Goal: Obtain resource: Obtain resource

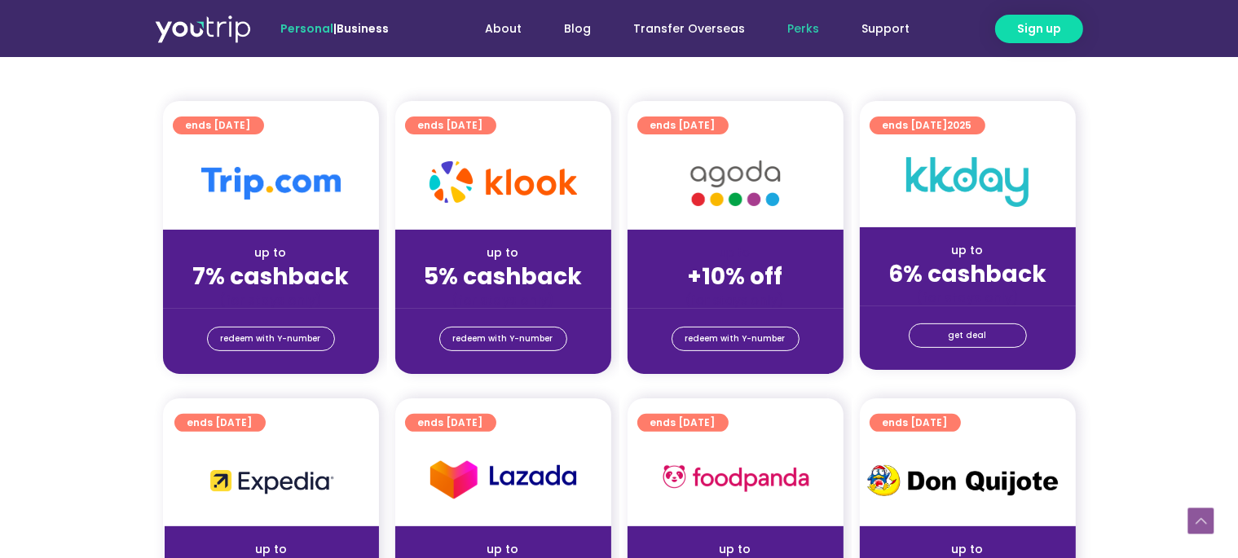
scroll to position [430, 0]
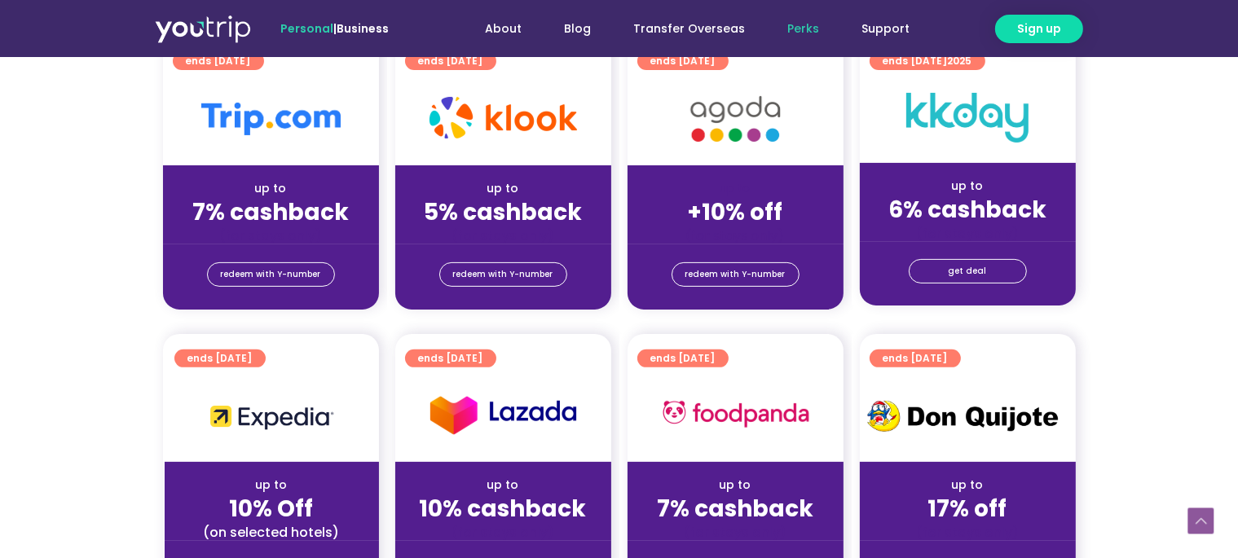
click at [245, 165] on div "up to 7% cashback (for stays only)" at bounding box center [271, 204] width 216 height 79
click at [245, 116] on img at bounding box center [270, 119] width 139 height 33
click at [280, 273] on span "redeem with Y-number" at bounding box center [271, 274] width 100 height 23
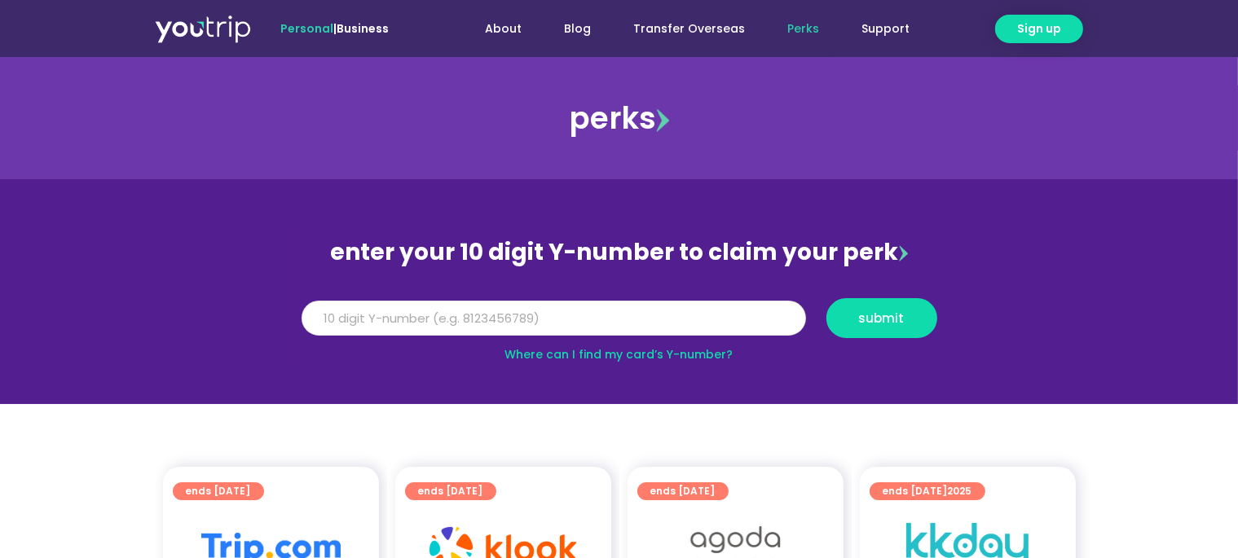
click at [448, 324] on input "Y Number" at bounding box center [554, 319] width 505 height 36
click at [827, 298] on button "submit" at bounding box center [882, 318] width 111 height 40
click at [665, 357] on link "Where can I find my card’s Y-number?" at bounding box center [619, 354] width 228 height 16
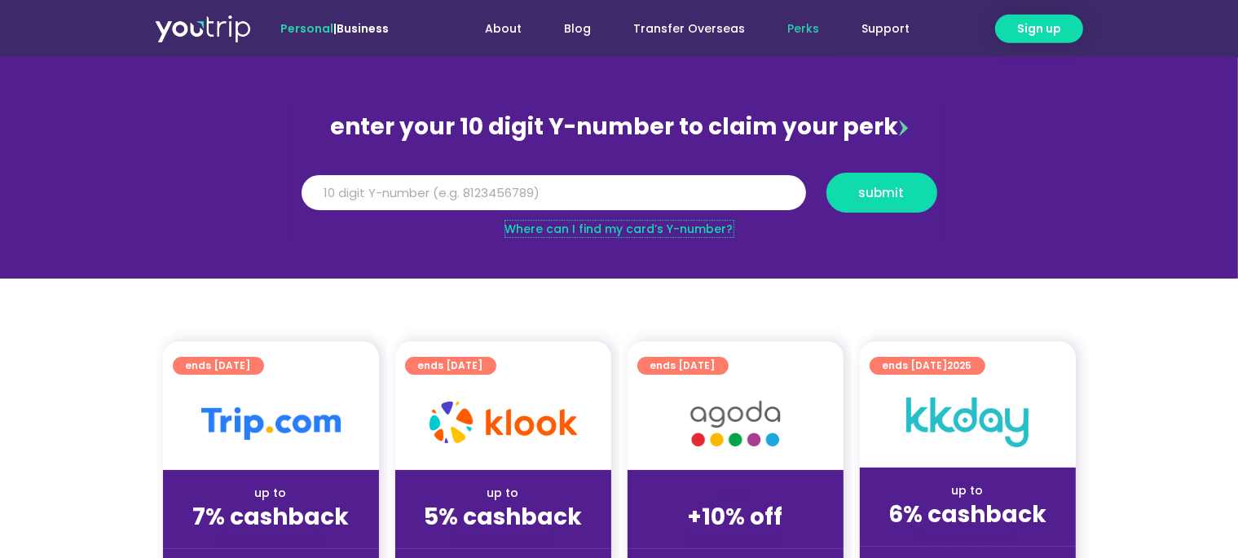
scroll to position [172, 0]
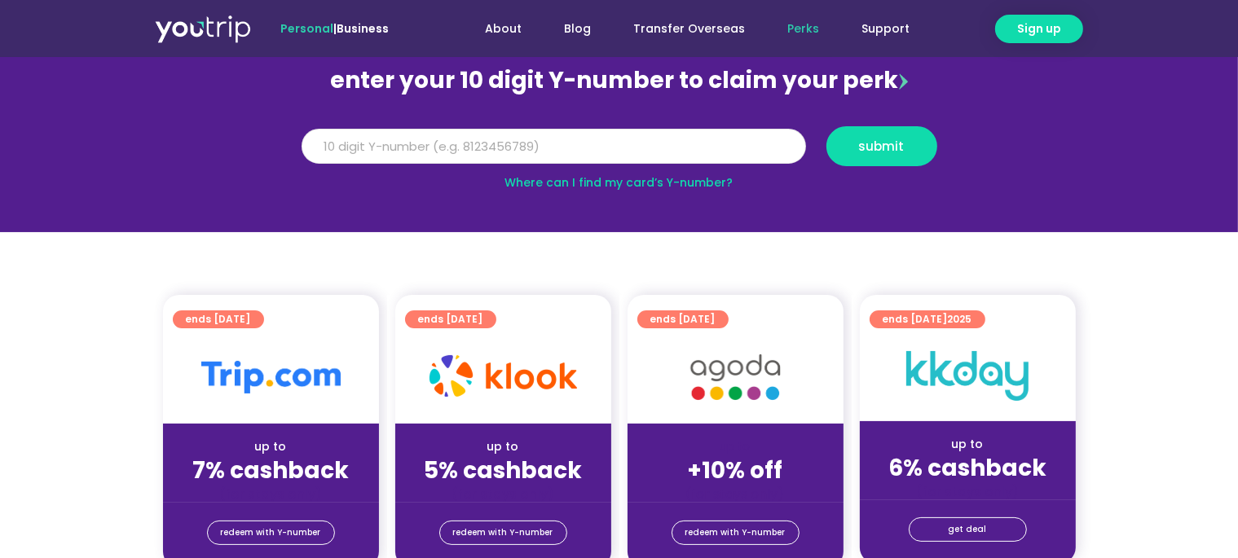
drag, startPoint x: 461, startPoint y: 130, endPoint x: 86, endPoint y: 82, distance: 377.2
click at [302, 129] on input "5162400027956791" at bounding box center [554, 147] width 505 height 36
type input "8155477714"
click at [827, 126] on button "submit" at bounding box center [882, 146] width 111 height 40
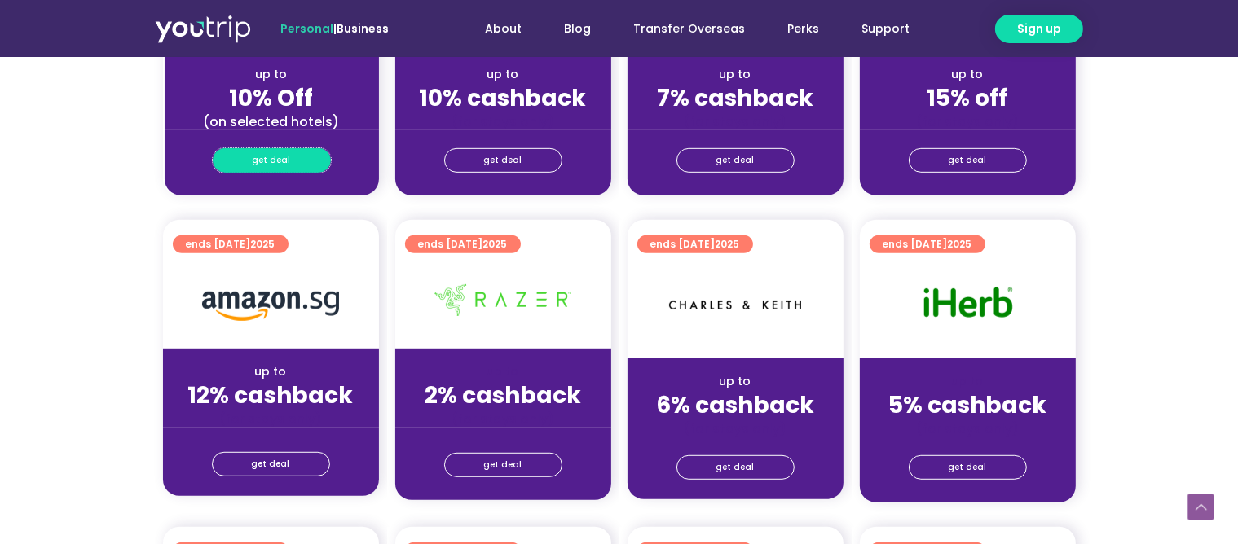
scroll to position [1205, 0]
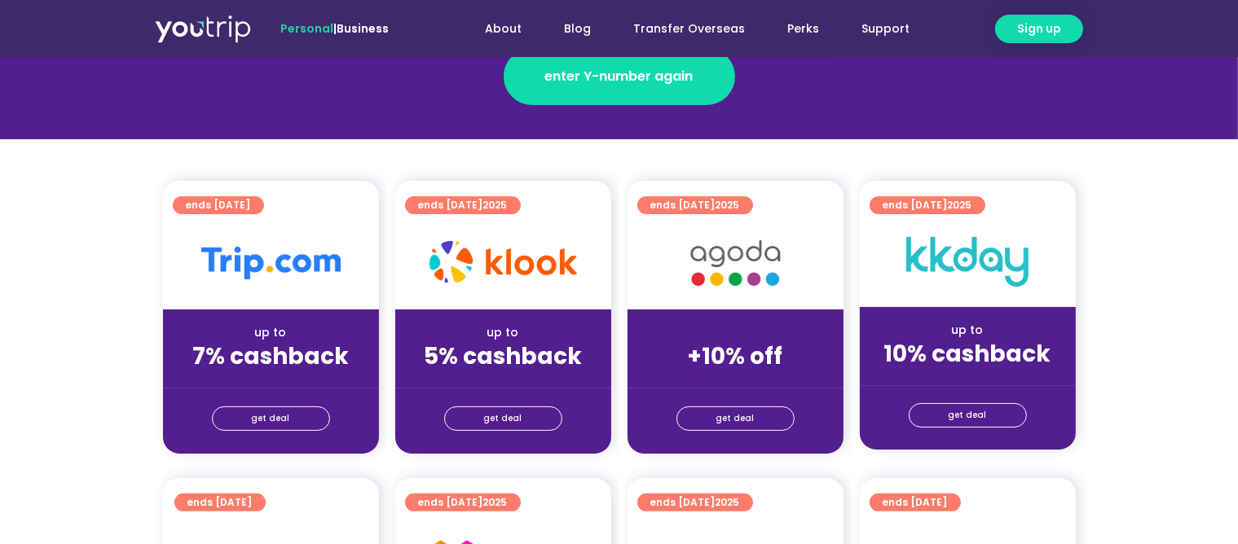
scroll to position [430, 0]
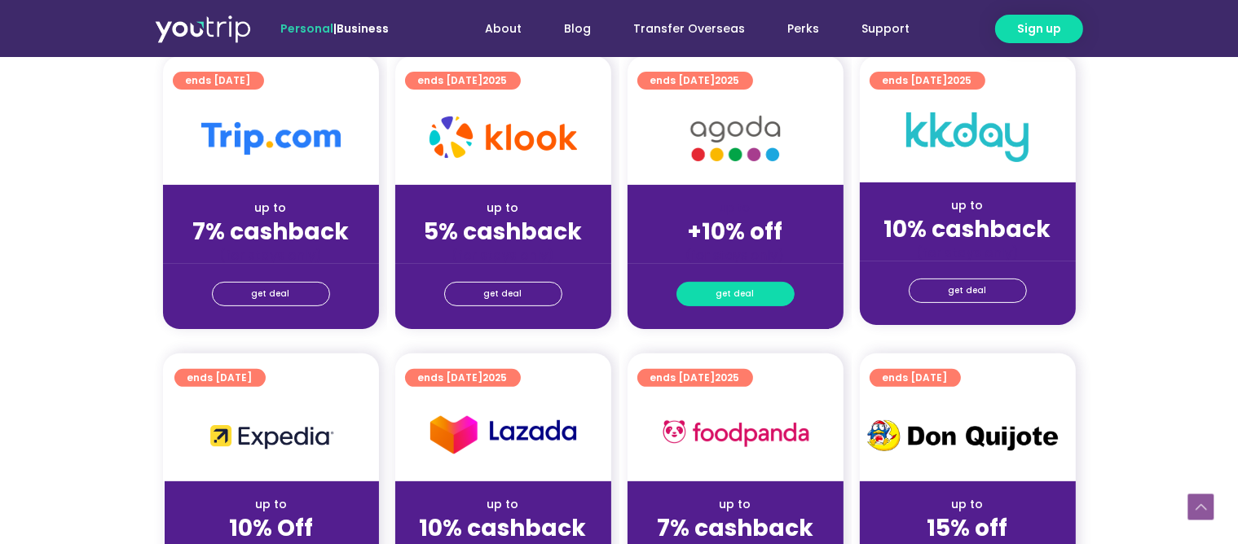
click at [716, 290] on link "get deal" at bounding box center [736, 294] width 118 height 24
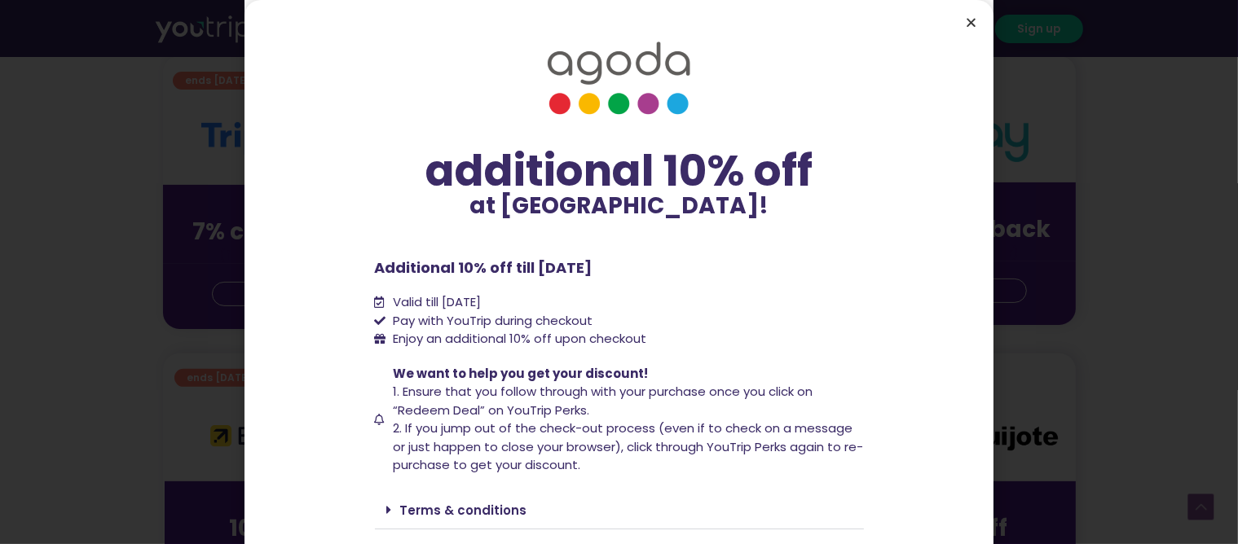
click at [969, 23] on icon "Close" at bounding box center [971, 22] width 12 height 12
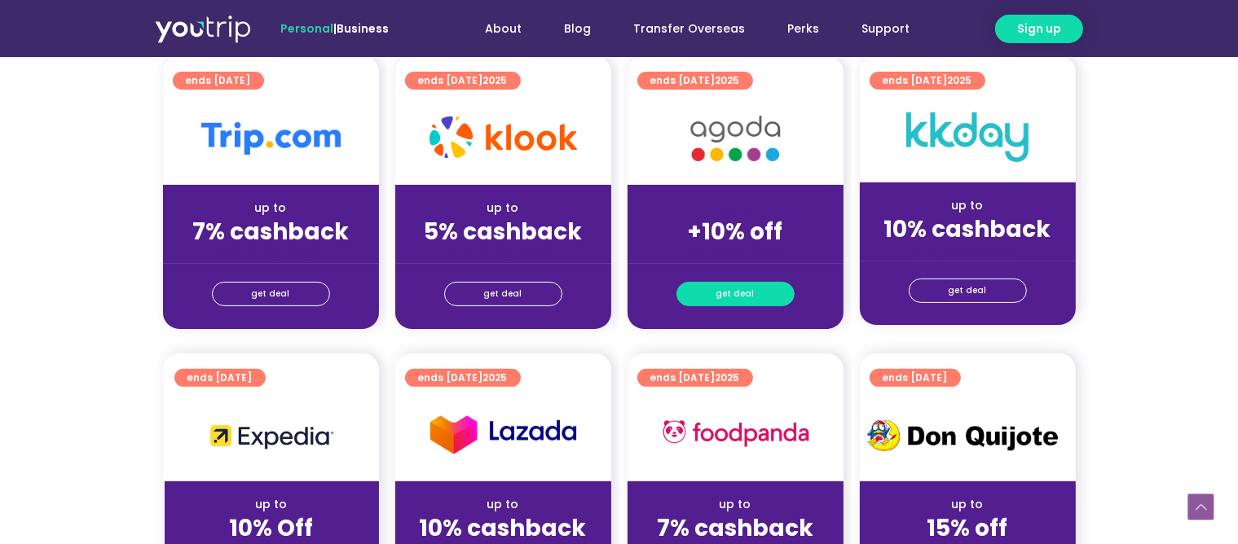
click at [716, 298] on link "get deal" at bounding box center [736, 294] width 118 height 24
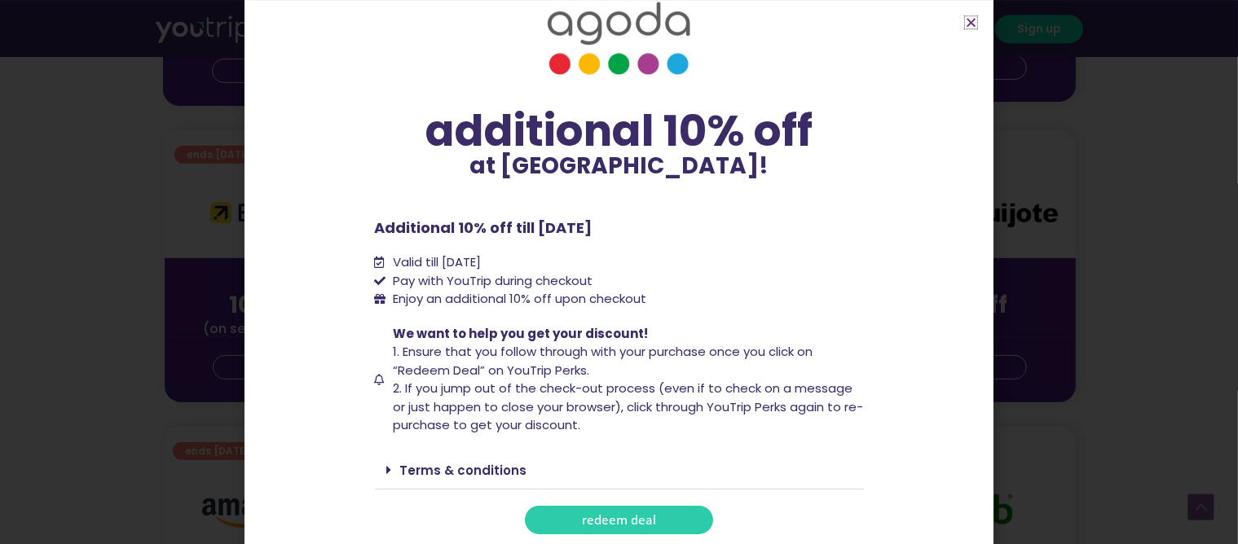
scroll to position [688, 0]
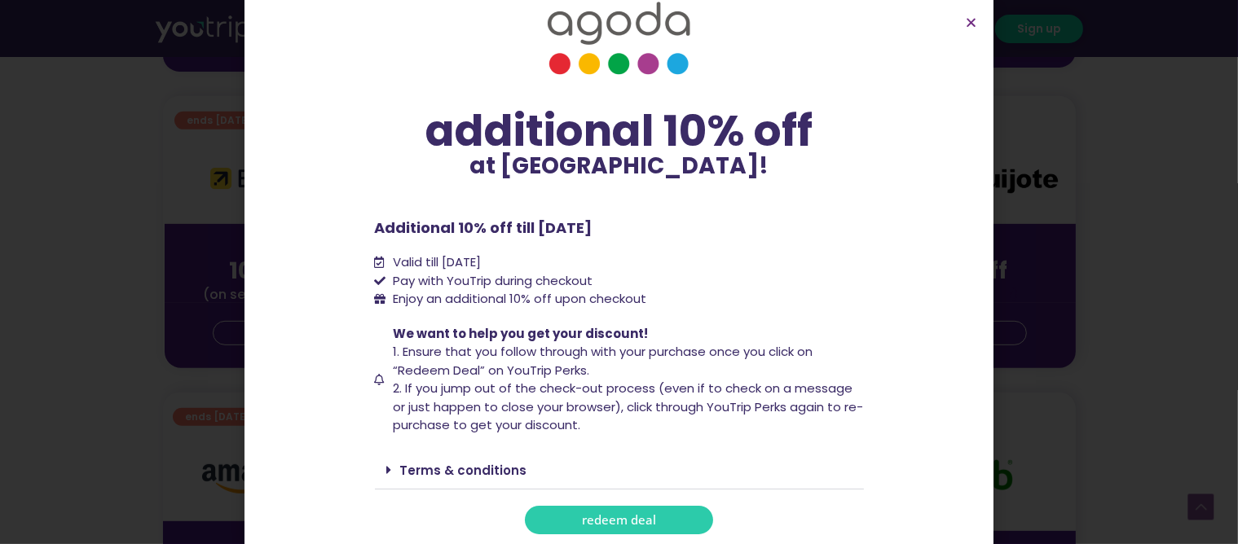
click at [595, 511] on link "redeem deal" at bounding box center [619, 520] width 188 height 29
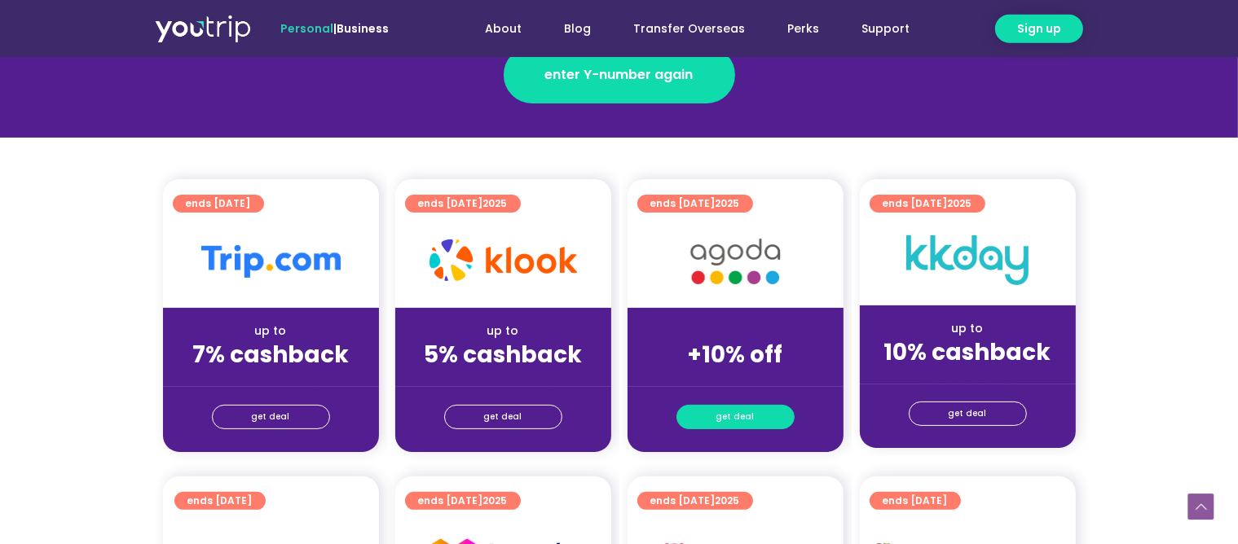
scroll to position [258, 0]
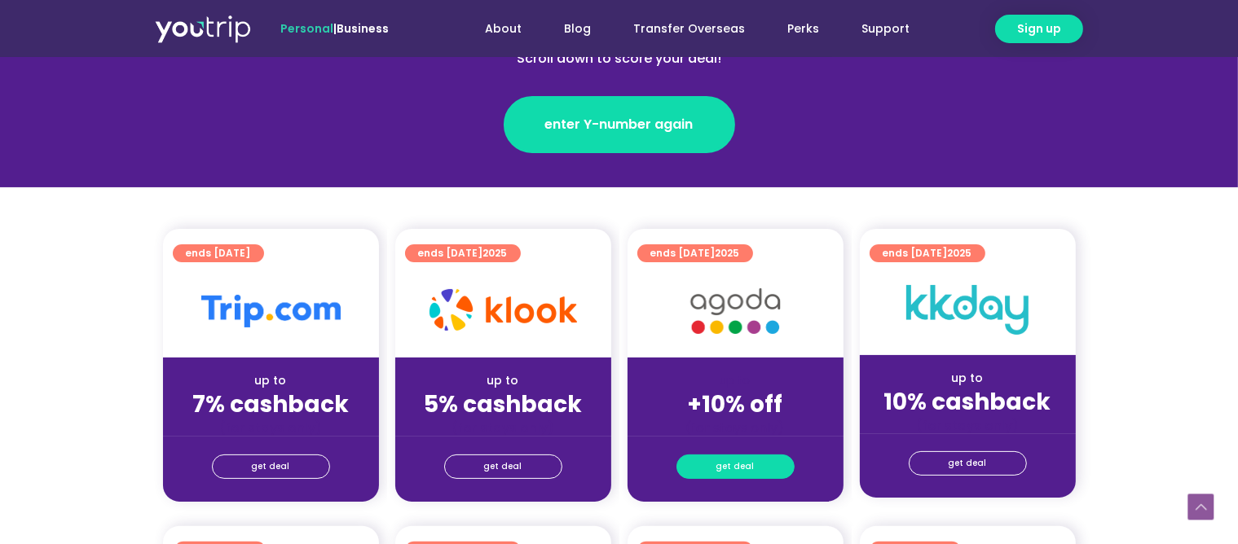
click at [738, 465] on span "get deal" at bounding box center [735, 467] width 38 height 23
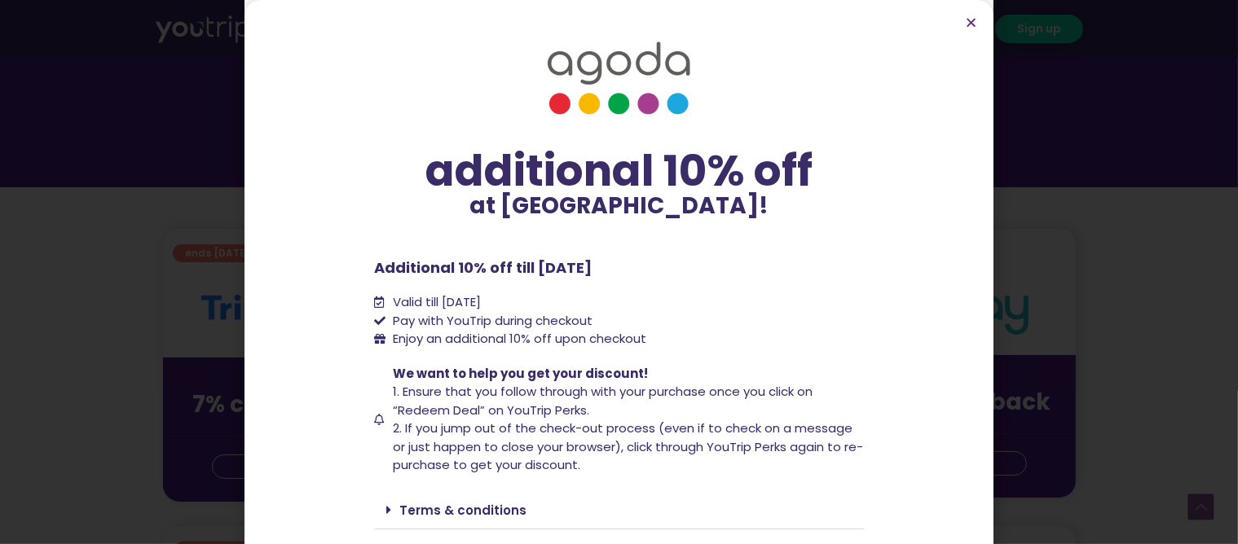
scroll to position [40, 0]
